Goal: Task Accomplishment & Management: Complete application form

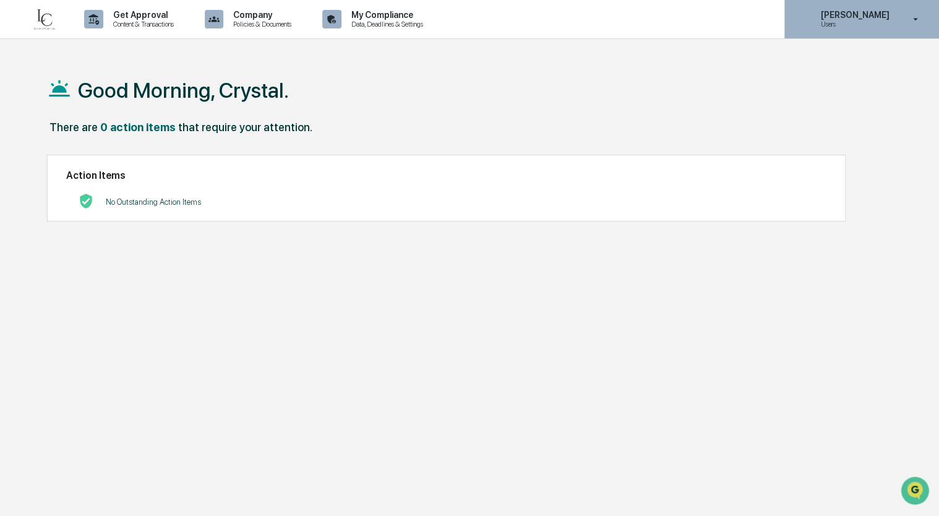
click at [910, 21] on icon at bounding box center [916, 20] width 22 height 12
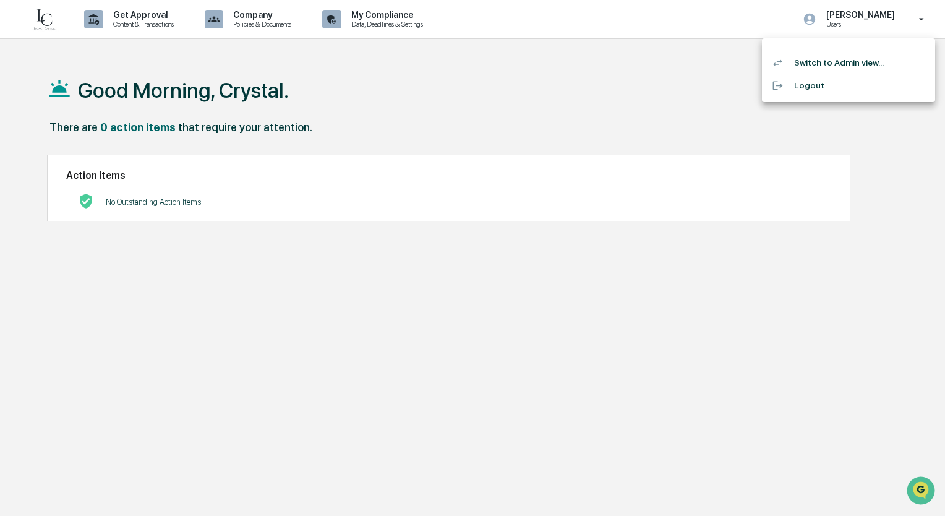
click at [498, 95] on div at bounding box center [472, 258] width 945 height 516
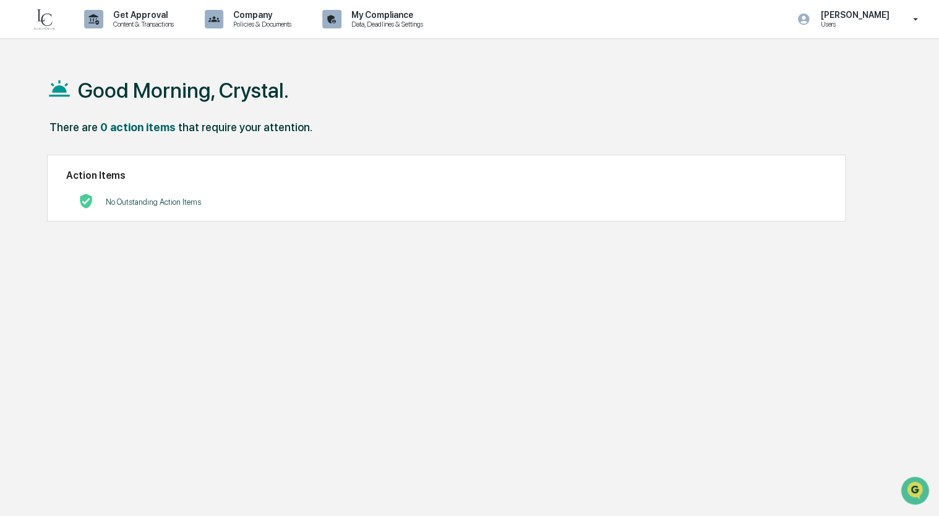
click at [41, 21] on img at bounding box center [45, 19] width 30 height 25
click at [379, 16] on p "My Compliance" at bounding box center [385, 15] width 88 height 10
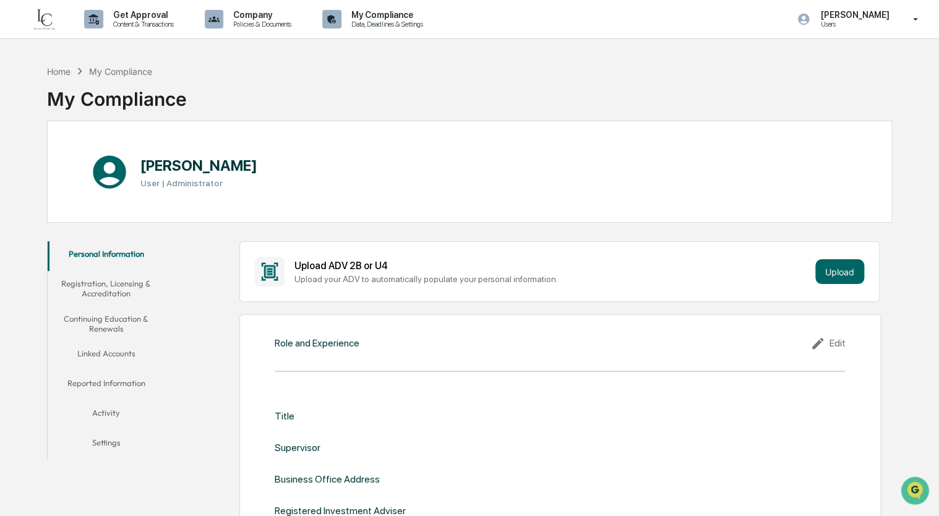
click at [82, 286] on button "Registration, Licensing & Accreditation" at bounding box center [107, 288] width 118 height 35
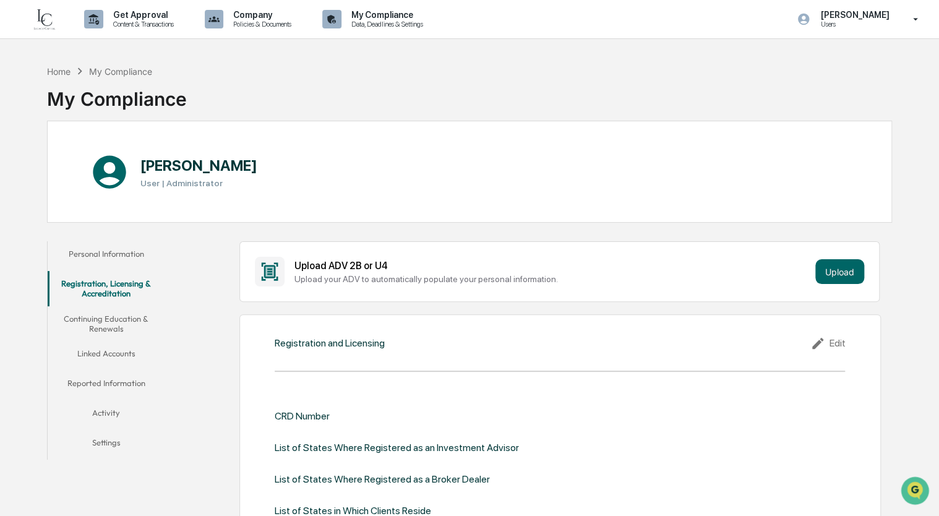
click at [106, 350] on button "Linked Accounts" at bounding box center [107, 356] width 118 height 30
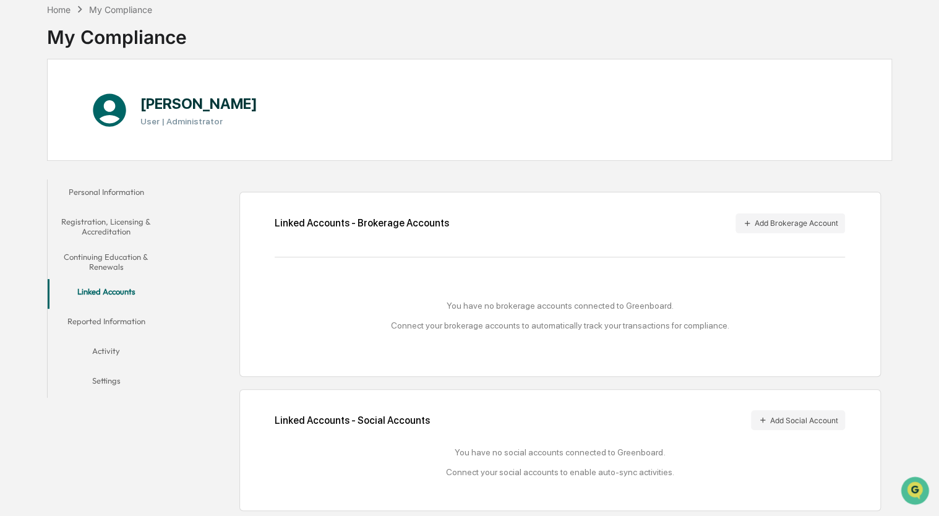
scroll to position [65, 0]
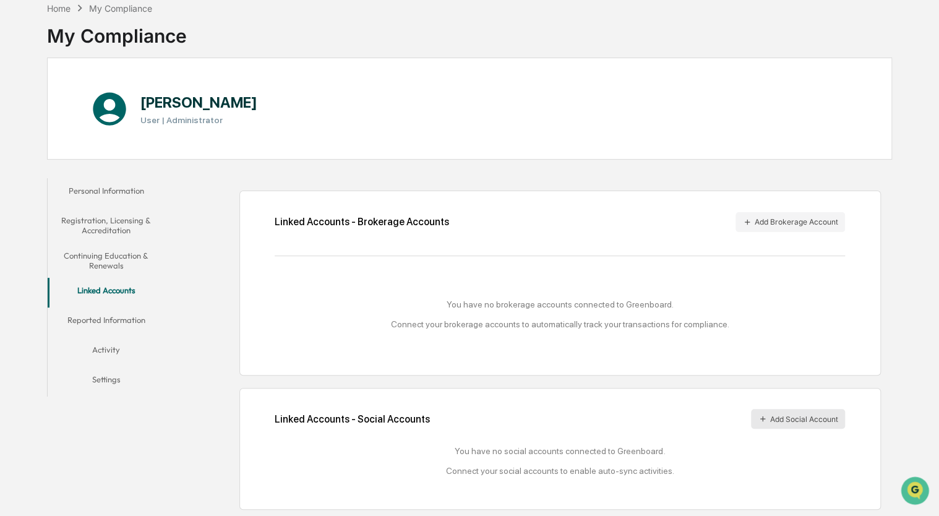
click at [786, 413] on button "Add Social Account" at bounding box center [798, 419] width 94 height 20
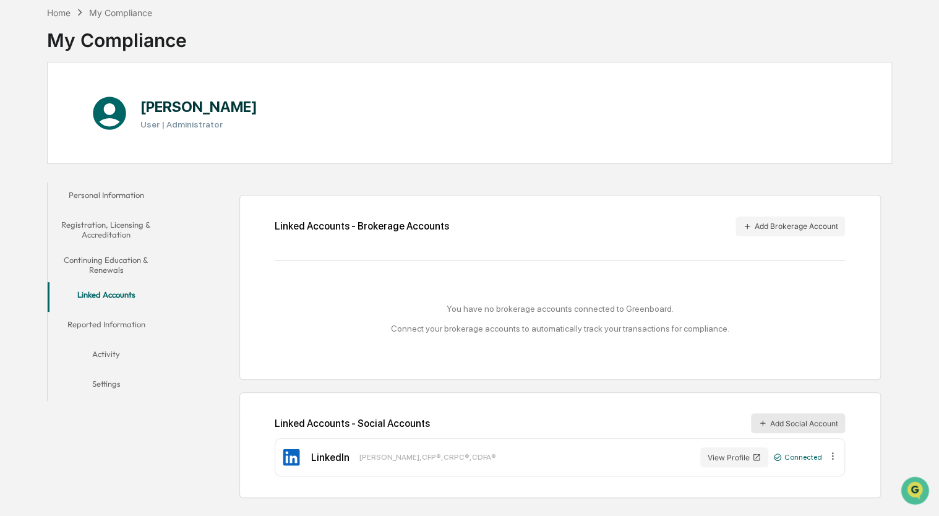
scroll to position [59, 0]
click at [727, 460] on button "View Profile" at bounding box center [734, 457] width 68 height 20
click at [795, 418] on button "Add Social Account" at bounding box center [798, 423] width 94 height 20
click at [779, 419] on button "Add Social Account" at bounding box center [798, 423] width 94 height 20
click at [124, 191] on button "Personal Information" at bounding box center [107, 197] width 118 height 30
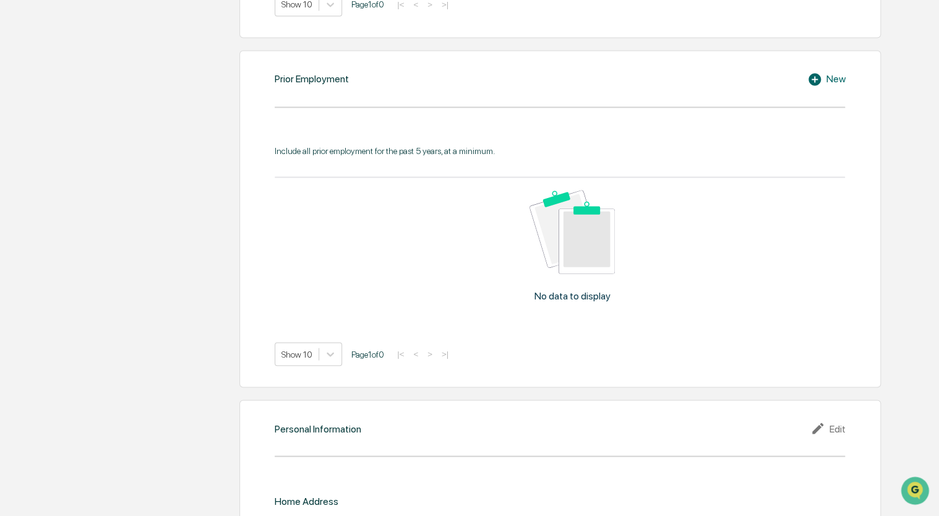
scroll to position [987, 0]
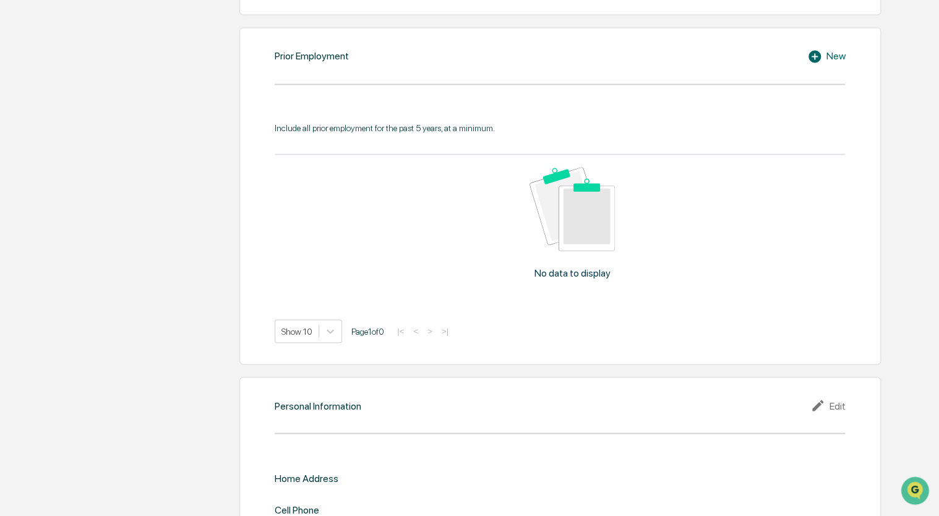
drag, startPoint x: 397, startPoint y: 372, endPoint x: 166, endPoint y: 273, distance: 251.0
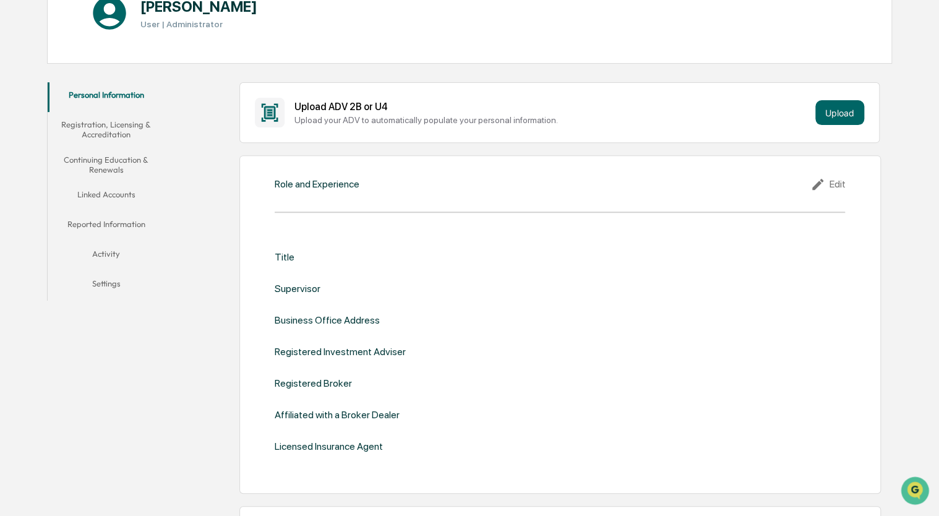
scroll to position [136, 0]
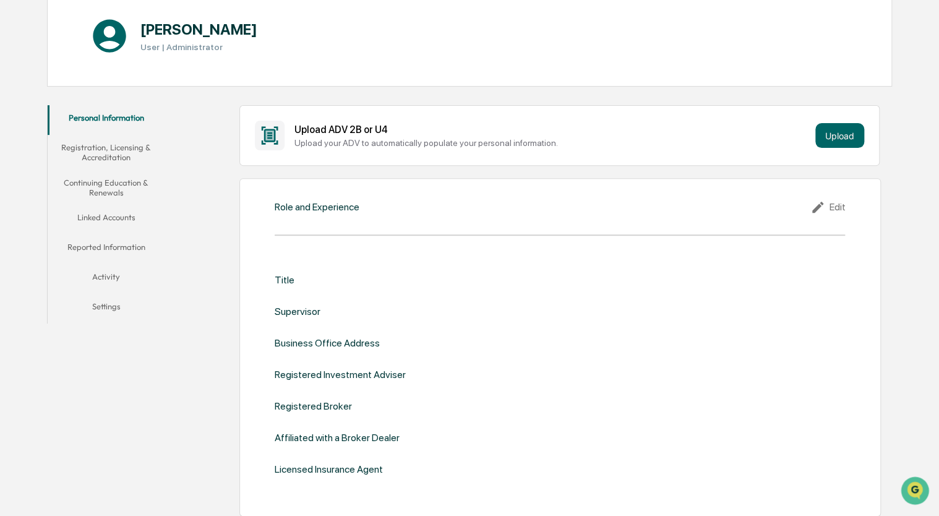
click at [109, 143] on button "Registration, Licensing & Accreditation" at bounding box center [107, 152] width 118 height 35
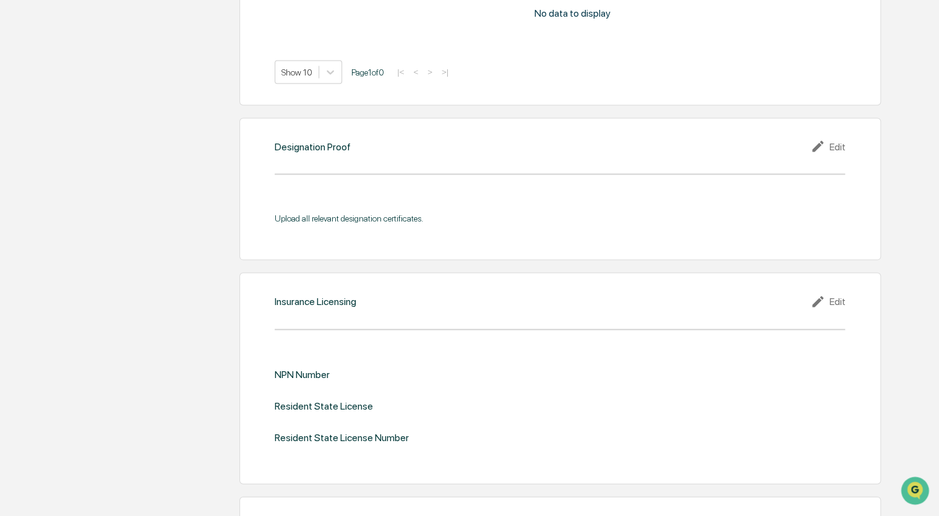
scroll to position [816, 0]
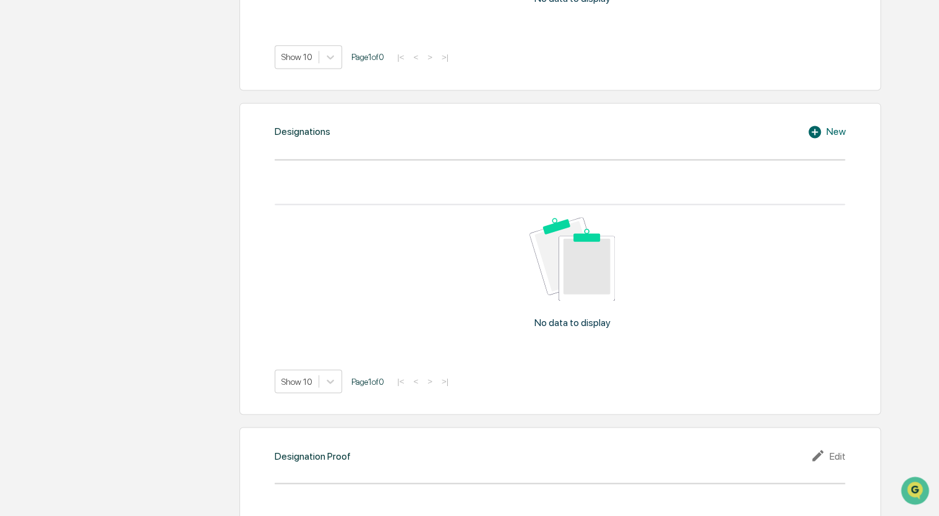
click at [836, 127] on div "New" at bounding box center [826, 131] width 38 height 15
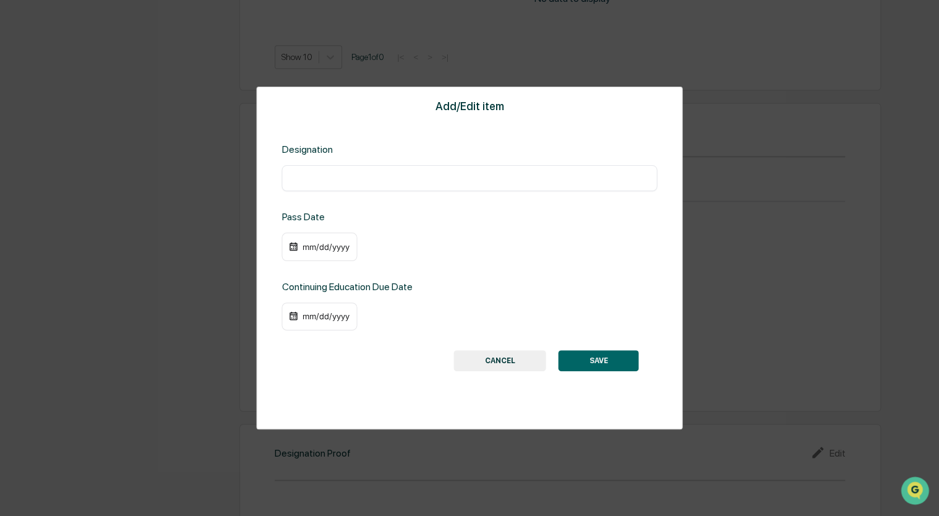
click at [485, 177] on input "text" at bounding box center [469, 178] width 357 height 12
click at [514, 353] on button "CANCEL" at bounding box center [500, 360] width 92 height 21
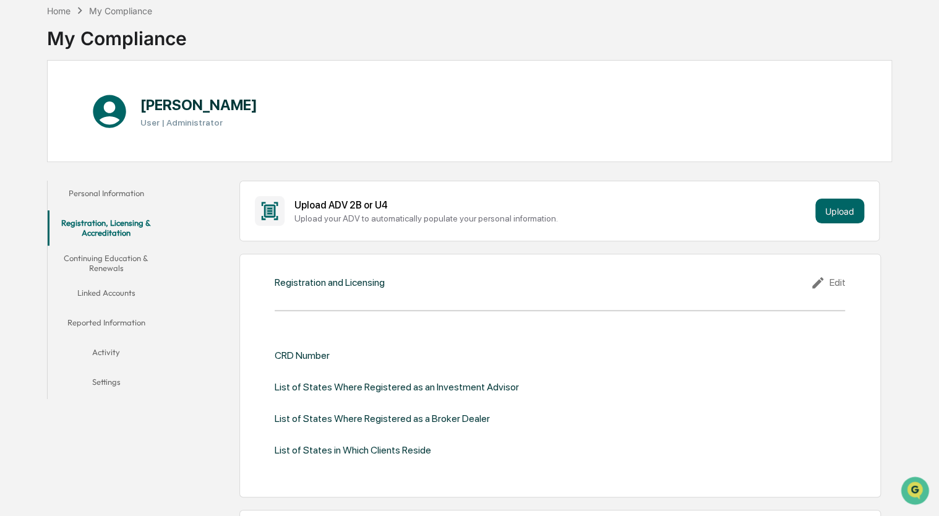
scroll to position [0, 0]
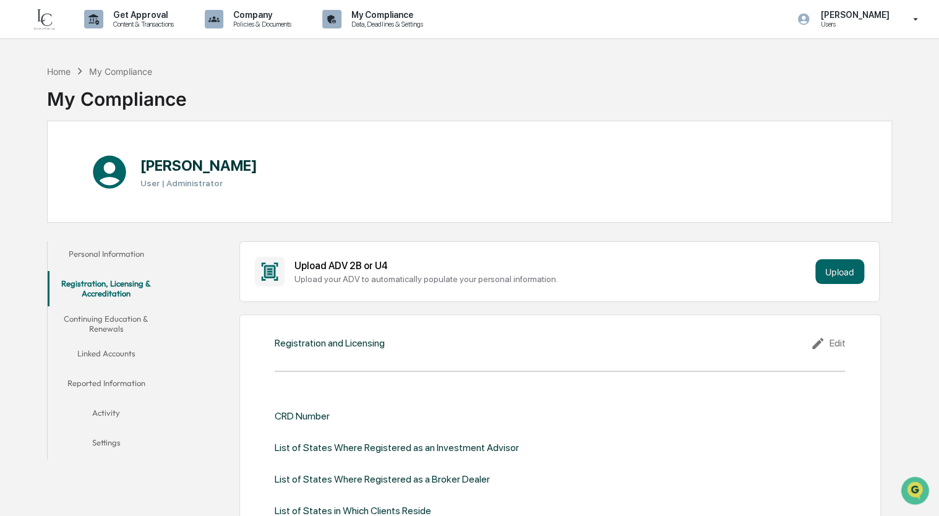
click at [116, 351] on button "Linked Accounts" at bounding box center [107, 356] width 118 height 30
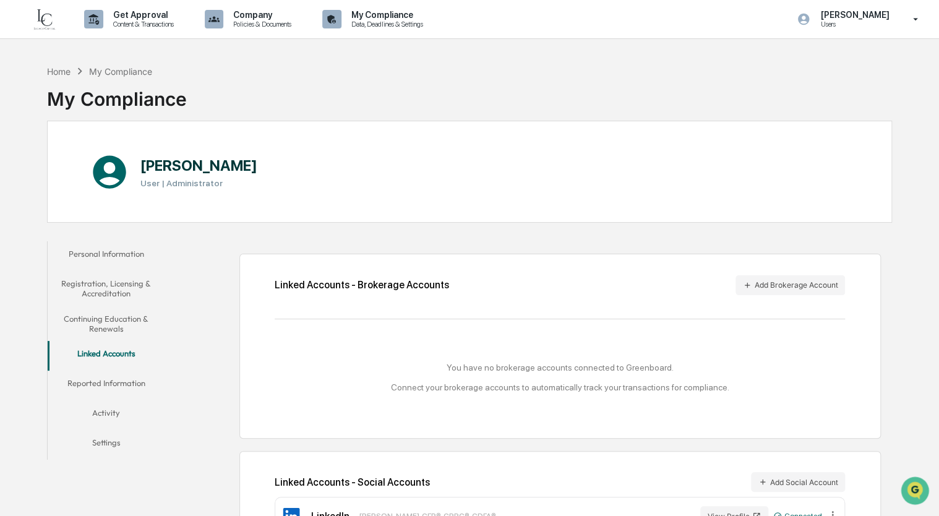
click at [7, 180] on div "Home My Compliance My Compliance Crystal Prachyl User | Administrator Personal …" at bounding box center [469, 317] width 939 height 516
click at [778, 285] on button "Add Brokerage Account" at bounding box center [789, 285] width 109 height 20
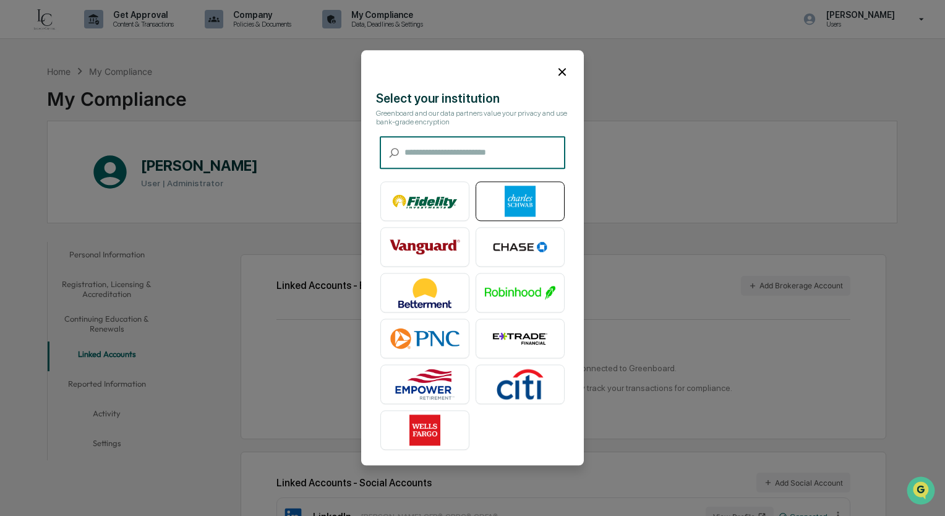
click at [506, 204] on img at bounding box center [520, 201] width 71 height 31
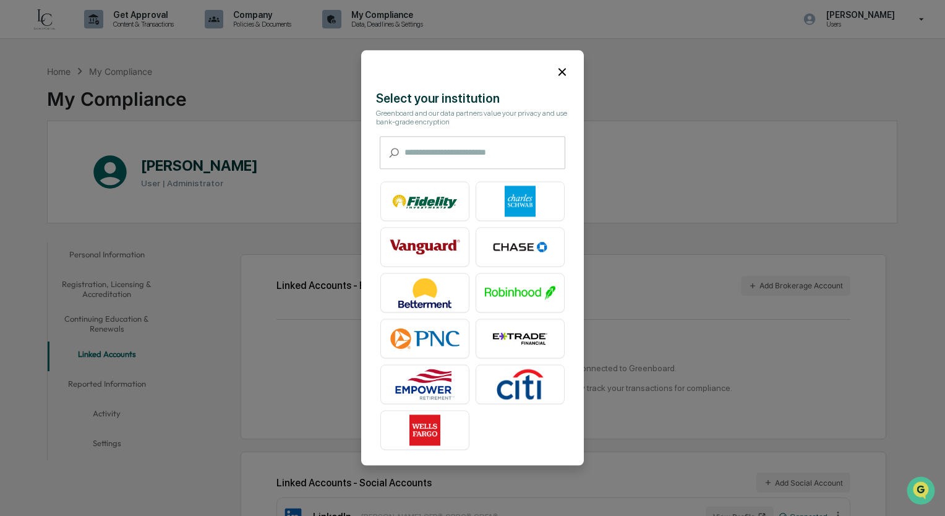
click at [562, 75] on icon at bounding box center [562, 72] width 14 height 14
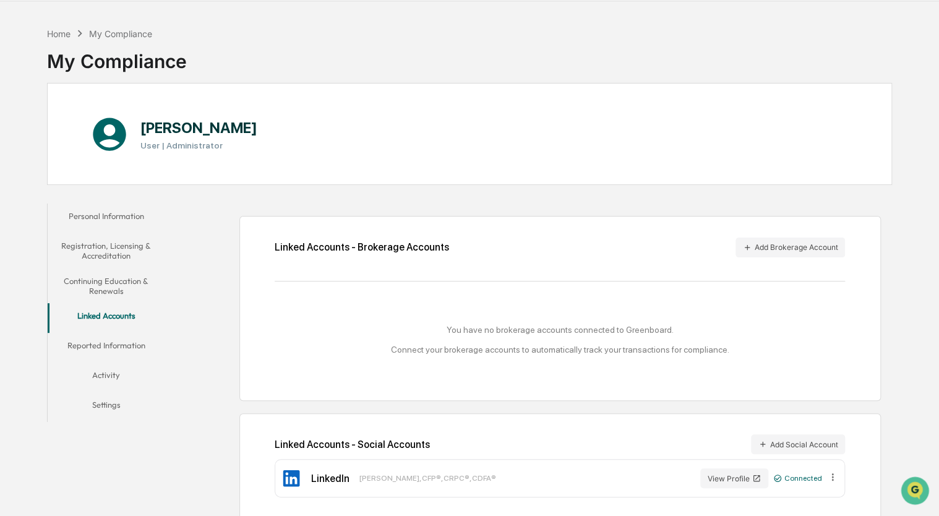
scroll to position [59, 0]
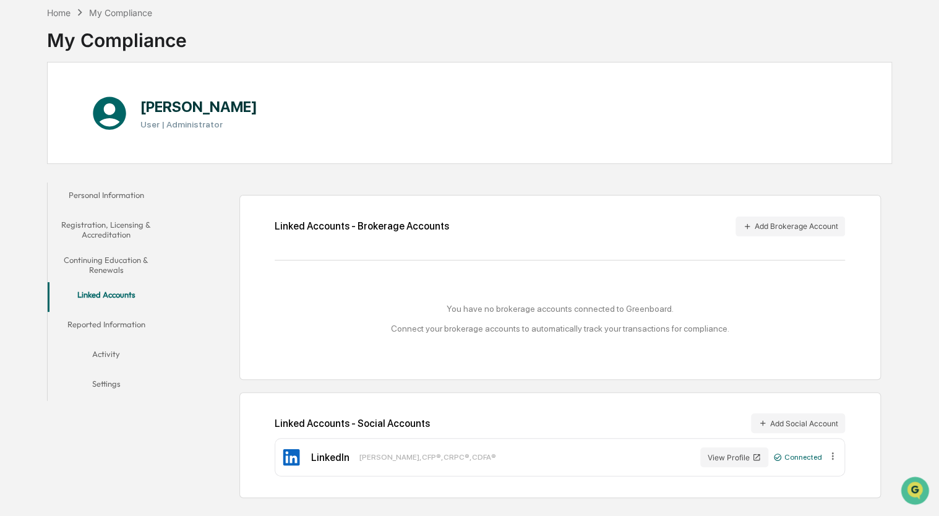
click at [120, 325] on button "Reported Information" at bounding box center [107, 327] width 118 height 30
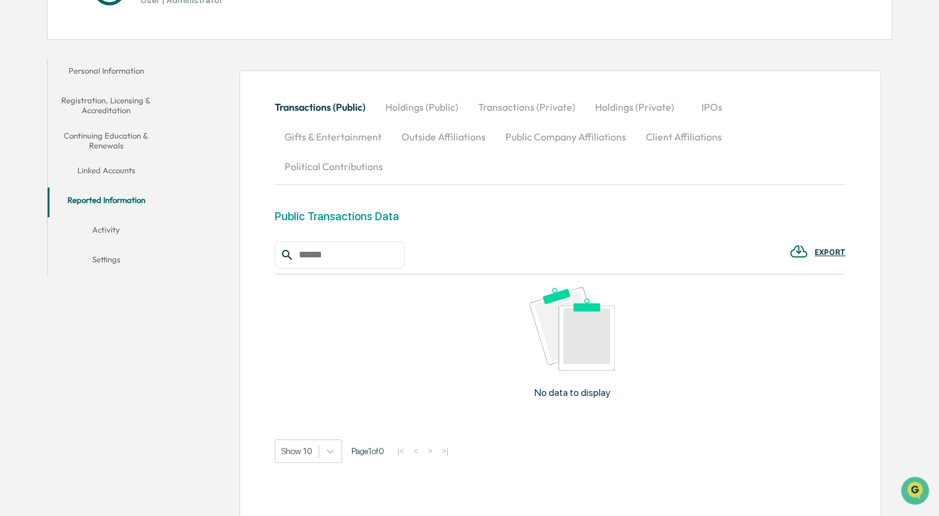
click at [121, 230] on button "Activity" at bounding box center [107, 232] width 118 height 30
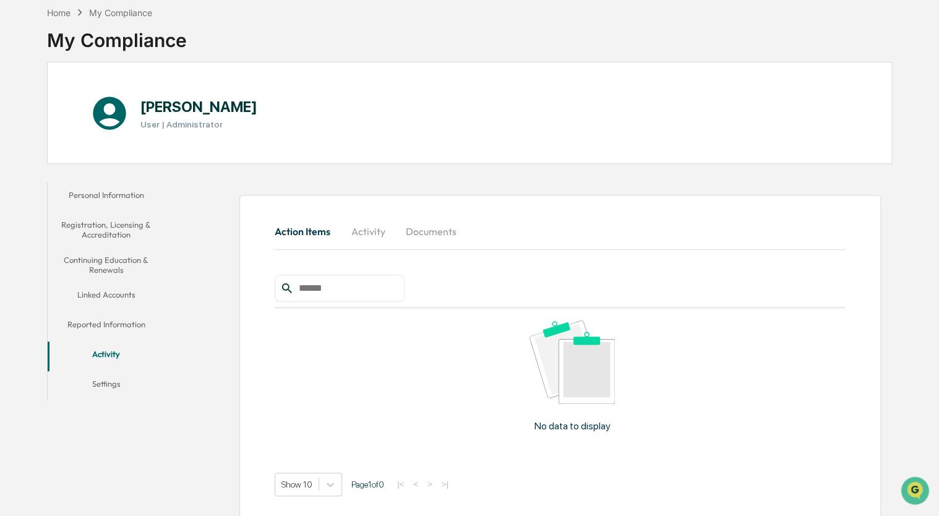
scroll to position [66, 0]
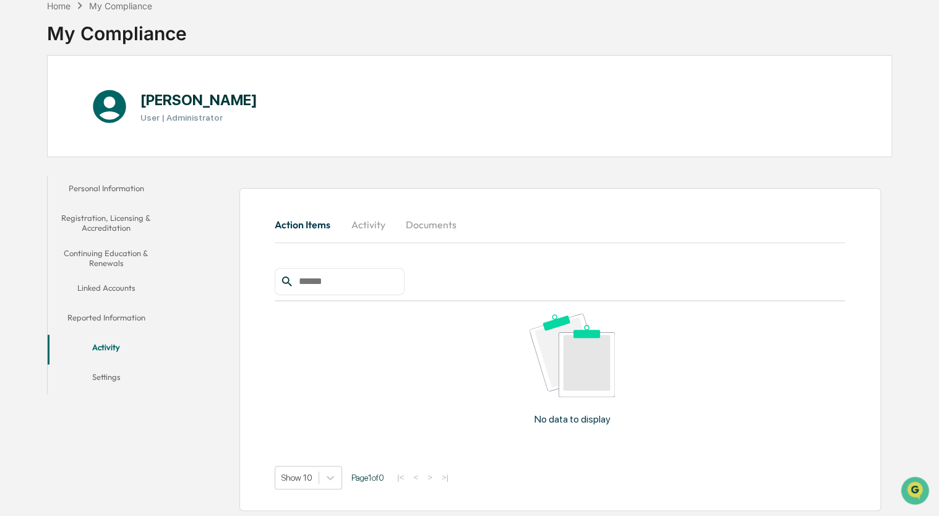
click at [109, 380] on button "Settings" at bounding box center [107, 379] width 118 height 30
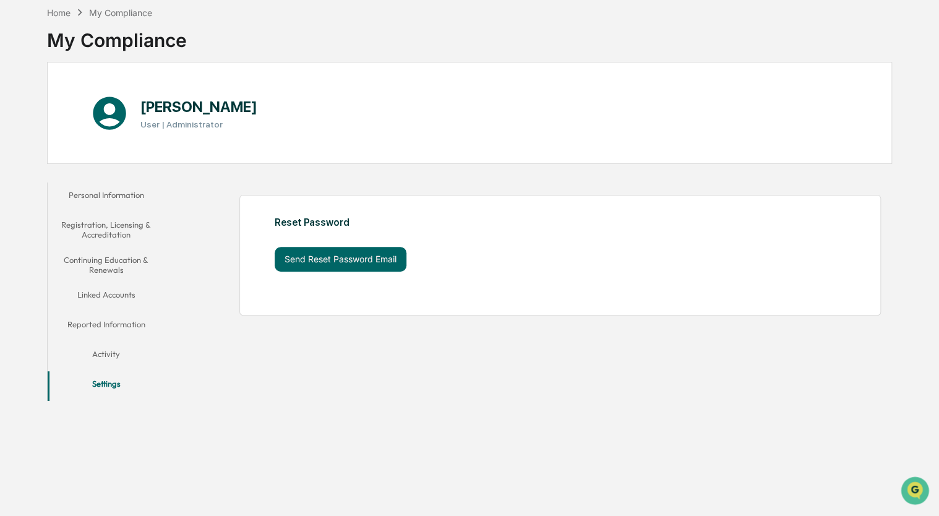
click at [122, 197] on button "Personal Information" at bounding box center [107, 197] width 118 height 30
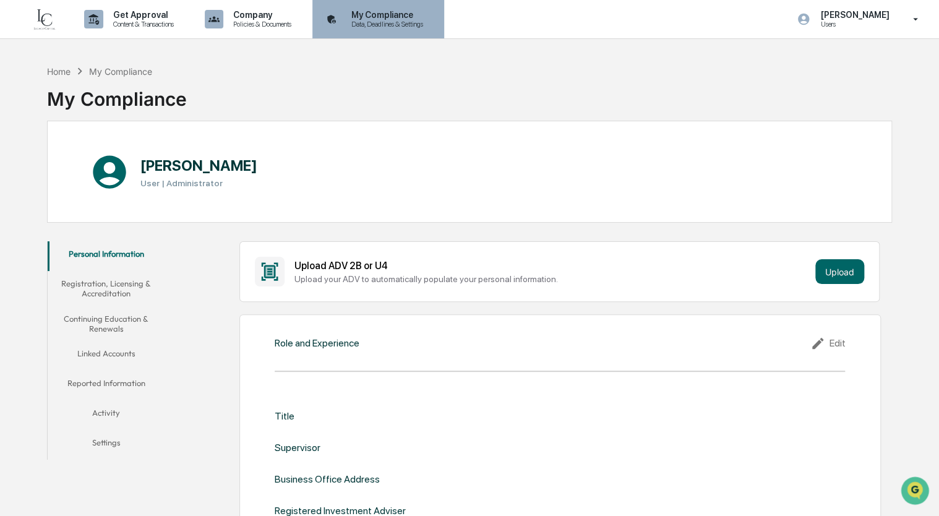
click at [416, 24] on p "Data, Deadlines & Settings" at bounding box center [385, 24] width 88 height 9
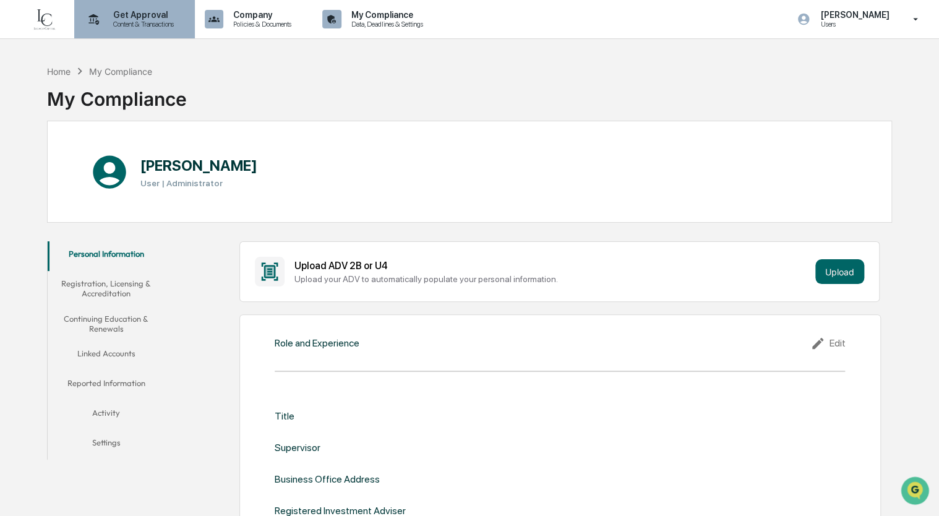
click at [110, 18] on p "Get Approval" at bounding box center [141, 15] width 77 height 10
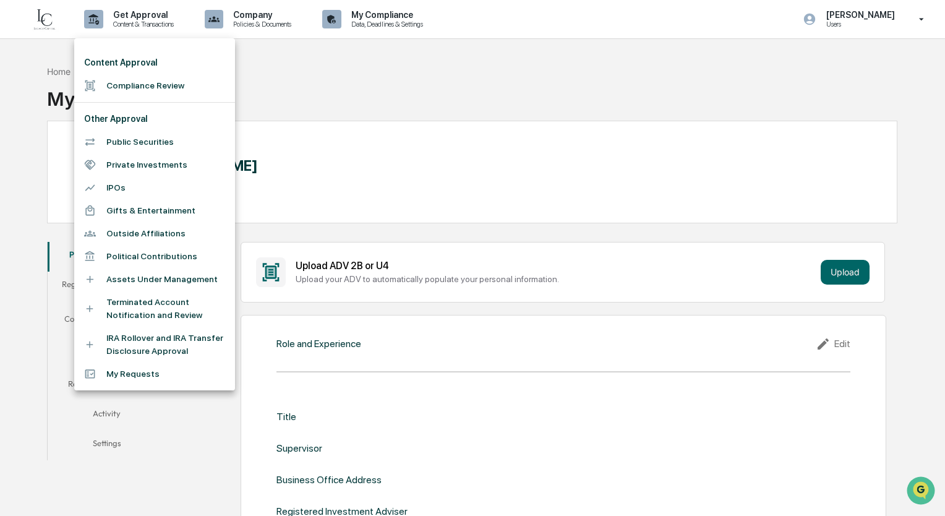
click at [145, 338] on li "IRA Rollover and IRA Transfer Disclosure Approval" at bounding box center [154, 345] width 161 height 36
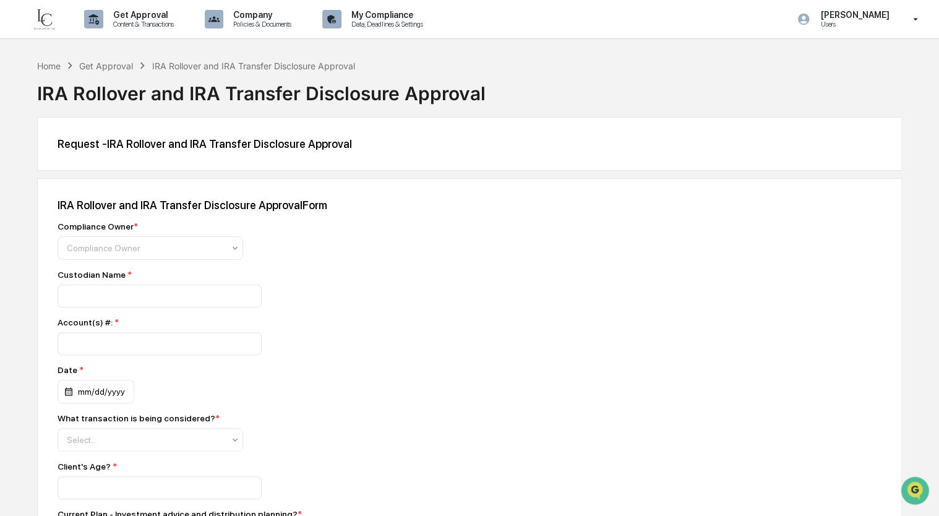
click at [35, 26] on img at bounding box center [45, 19] width 30 height 25
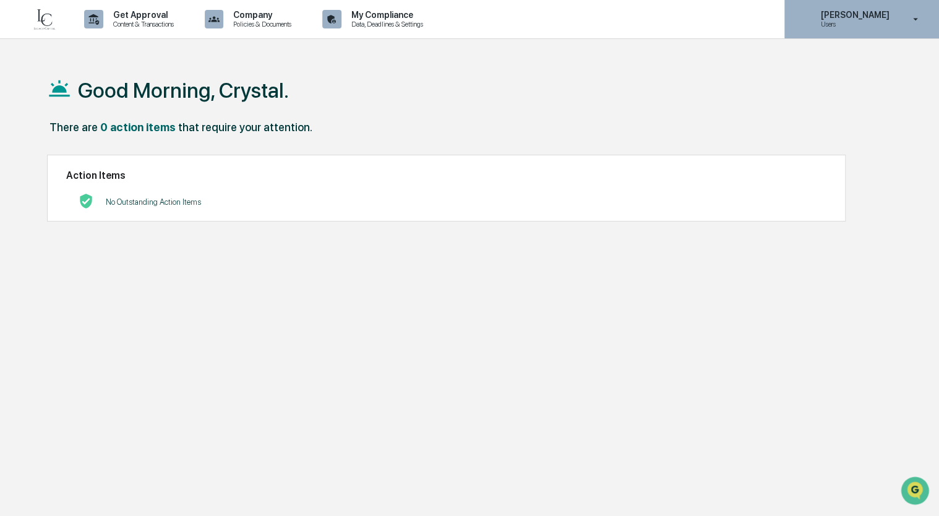
click at [908, 12] on div "Crystal Prachyl Users" at bounding box center [861, 19] width 155 height 38
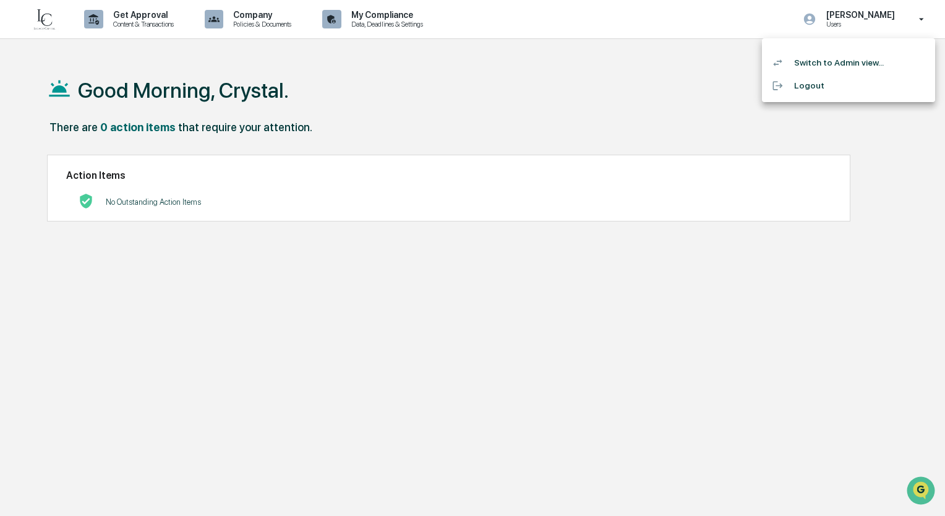
click at [829, 66] on li "Switch to Admin view..." at bounding box center [848, 62] width 173 height 23
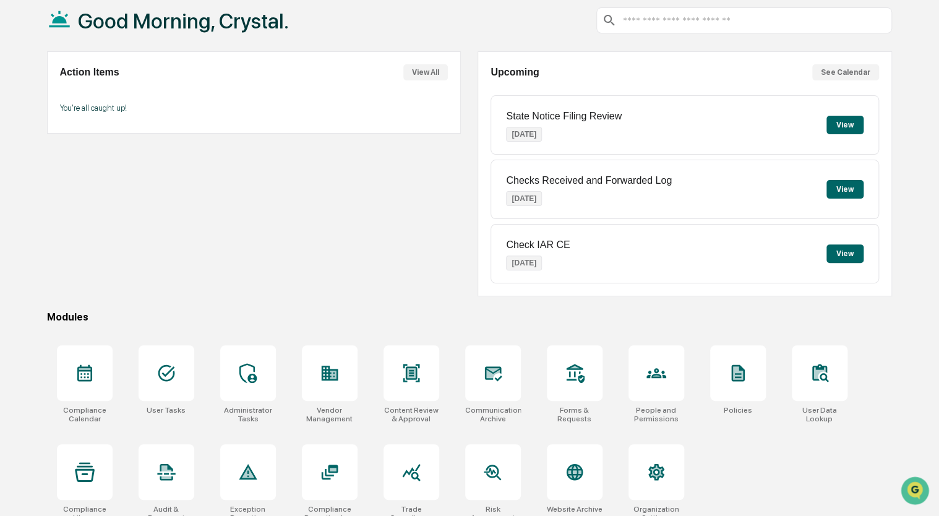
scroll to position [82, 0]
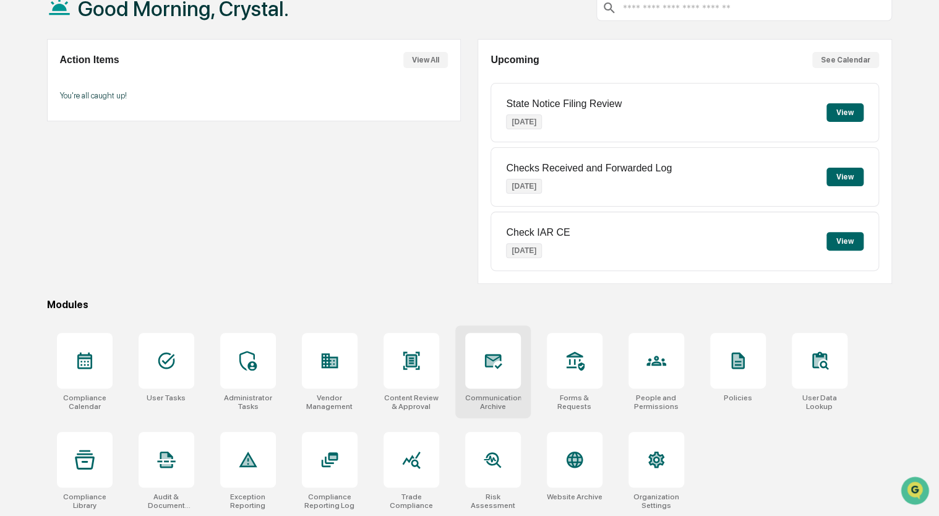
click at [479, 370] on div at bounding box center [493, 361] width 56 height 56
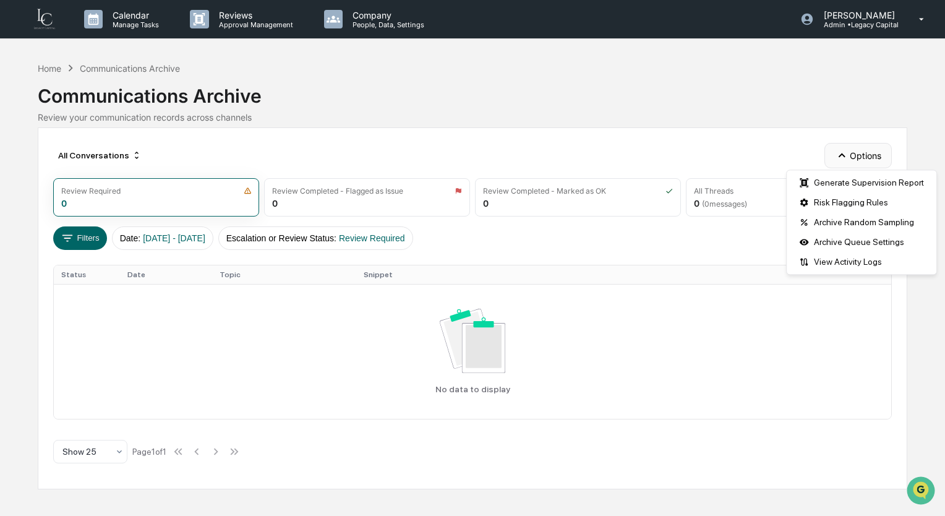
click at [855, 155] on button "Options" at bounding box center [857, 155] width 67 height 25
